Goal: Task Accomplishment & Management: Manage account settings

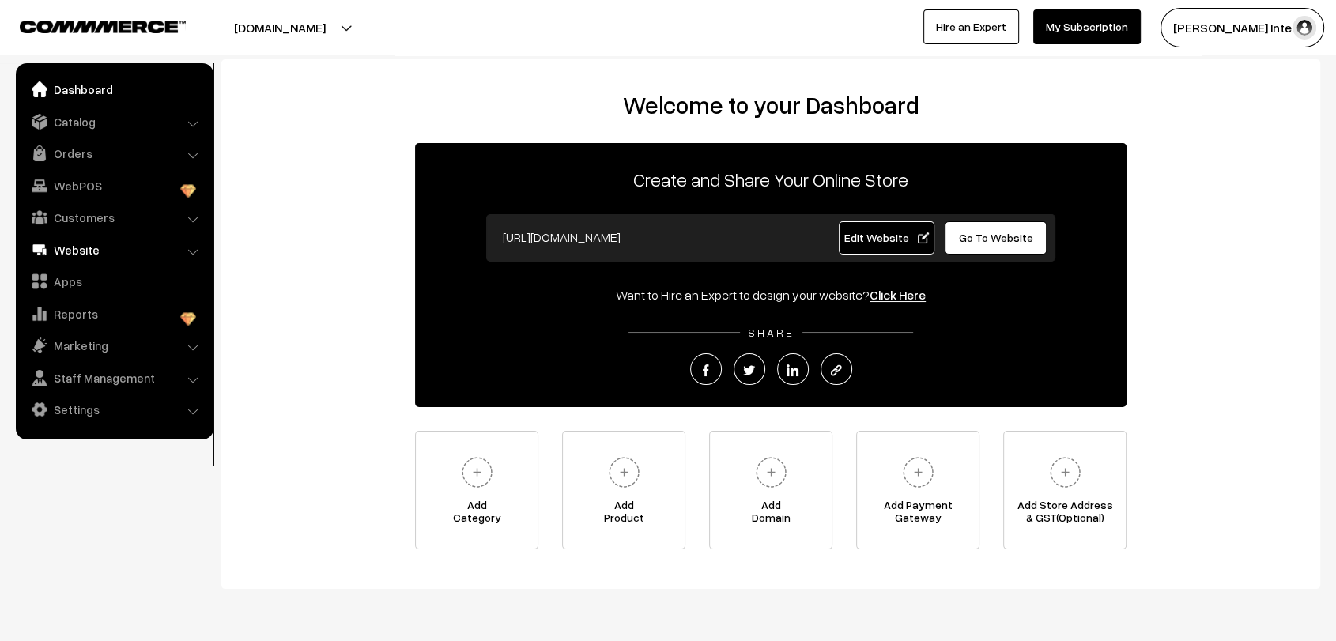
click at [78, 248] on link "Website" at bounding box center [114, 250] width 188 height 28
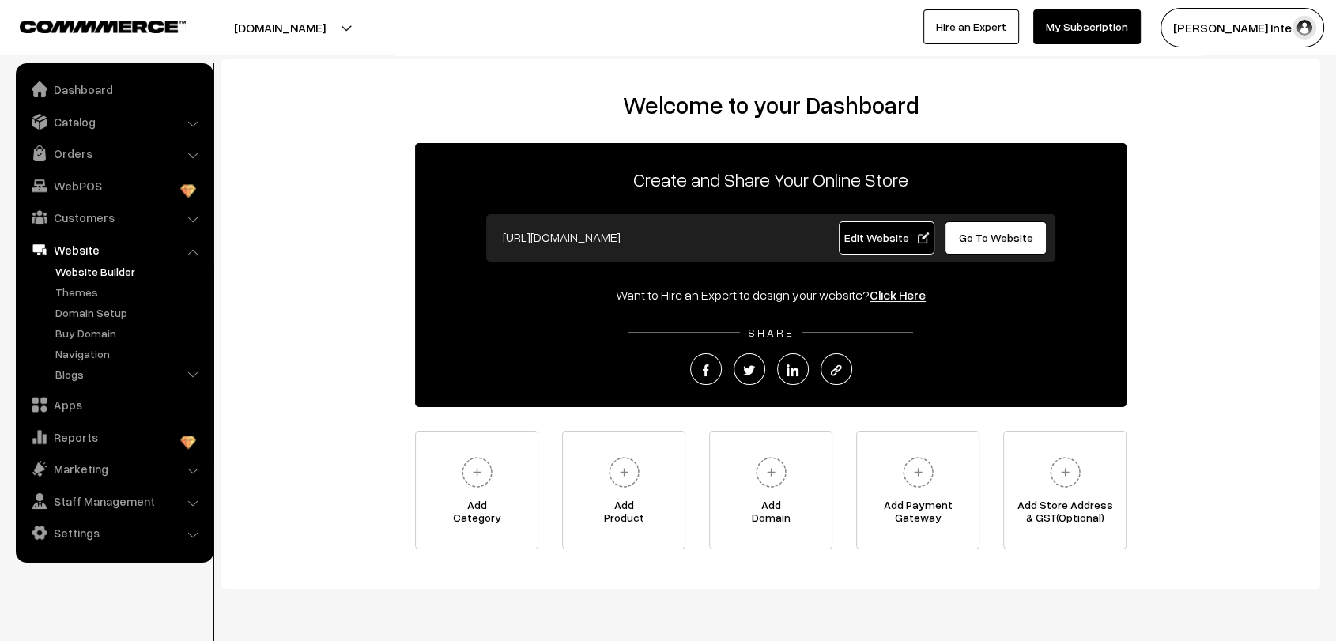
click at [115, 274] on link "Website Builder" at bounding box center [129, 271] width 157 height 17
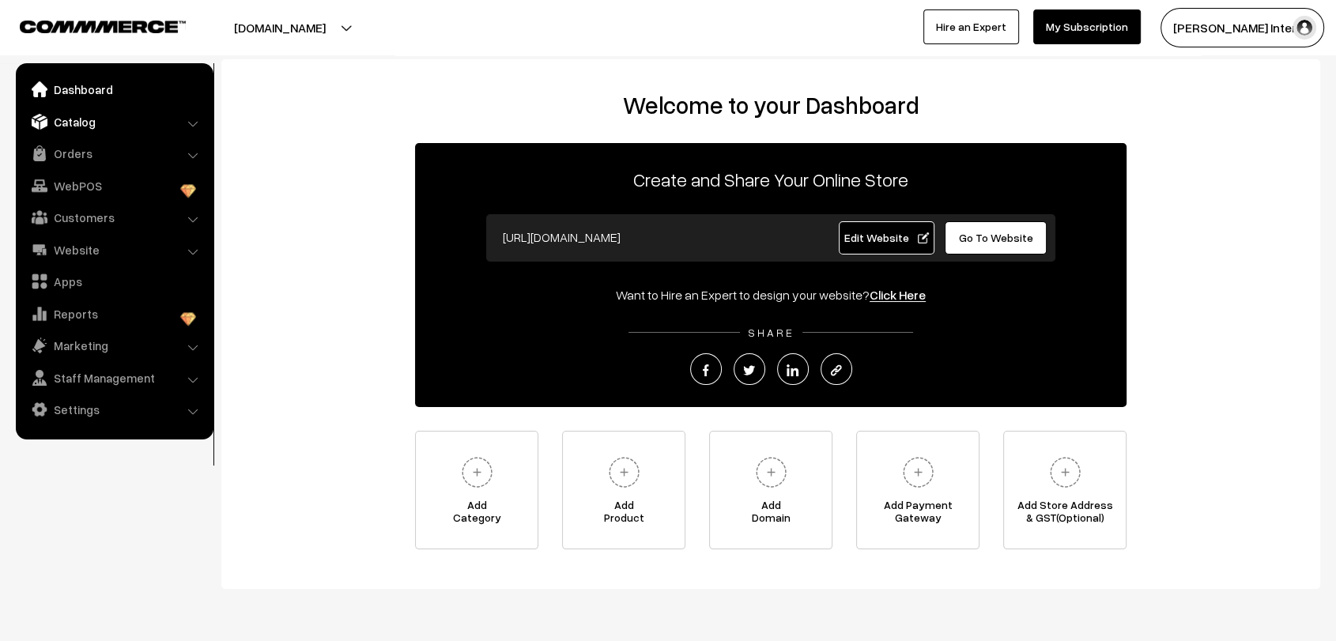
click at [100, 119] on link "Catalog" at bounding box center [114, 122] width 188 height 28
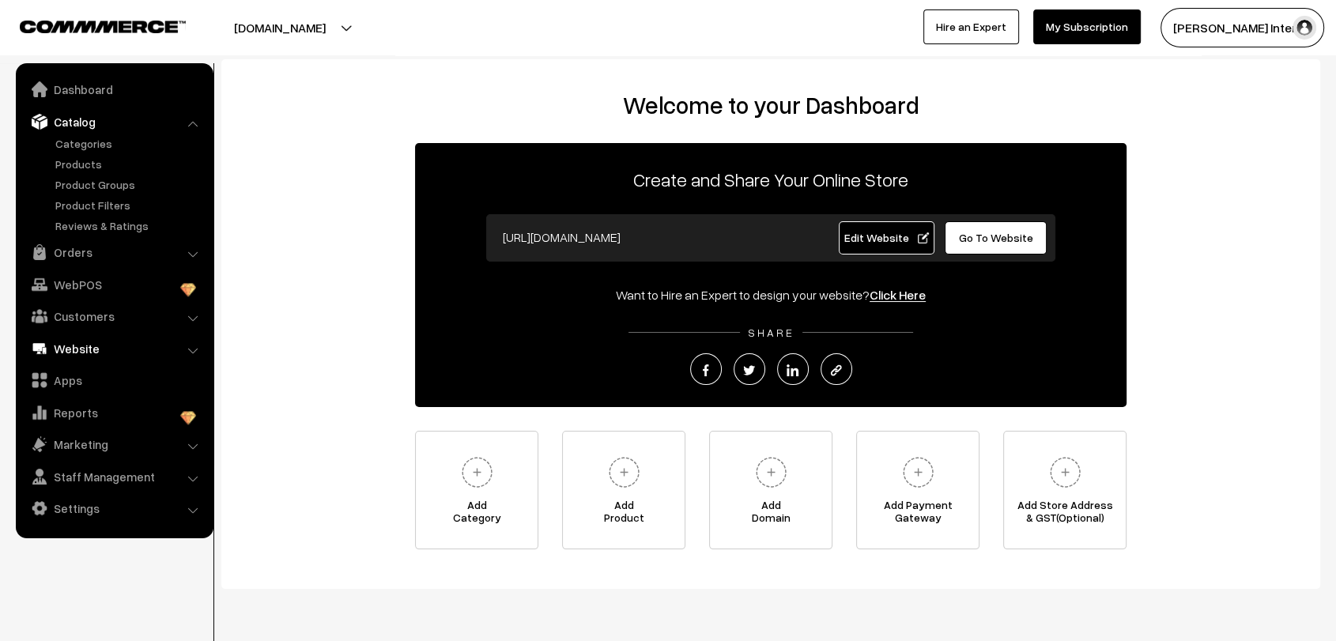
click at [93, 345] on link "Website" at bounding box center [114, 348] width 188 height 28
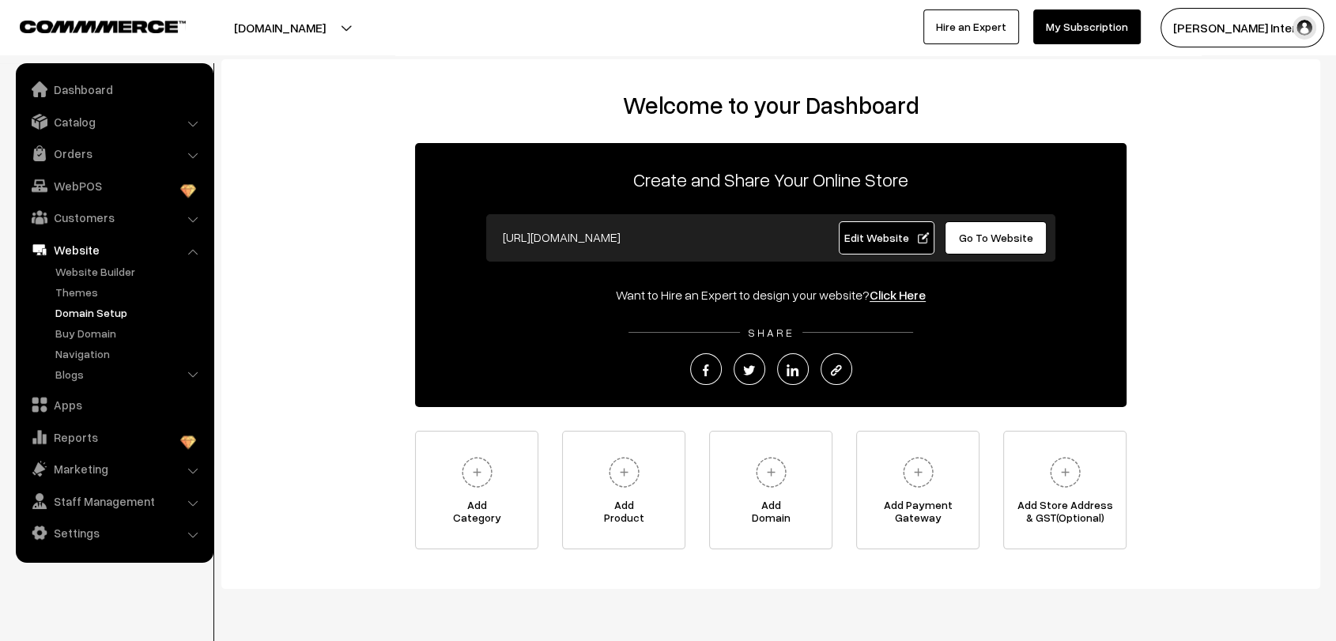
click at [107, 320] on link "Domain Setup" at bounding box center [129, 312] width 157 height 17
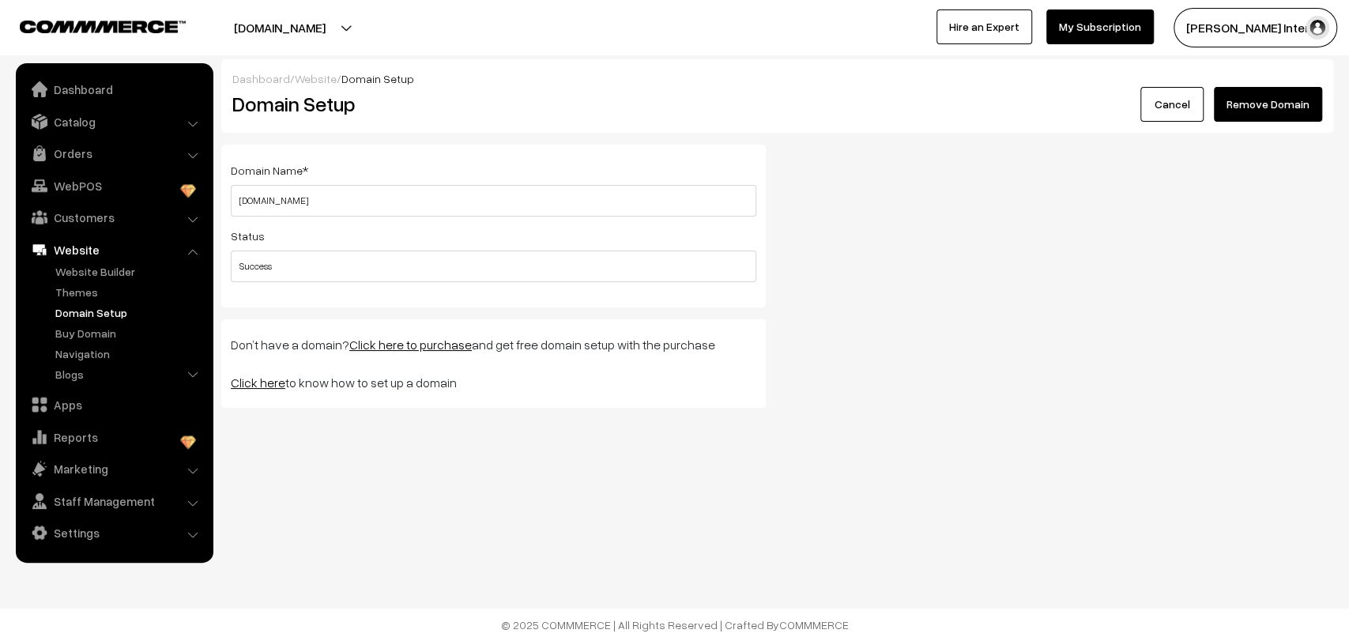
click at [803, 249] on div "Domain Name * [DOMAIN_NAME] Please enter a valid domain name ! Status Success D…" at bounding box center [777, 282] width 1136 height 275
